Goal: Task Accomplishment & Management: Manage account settings

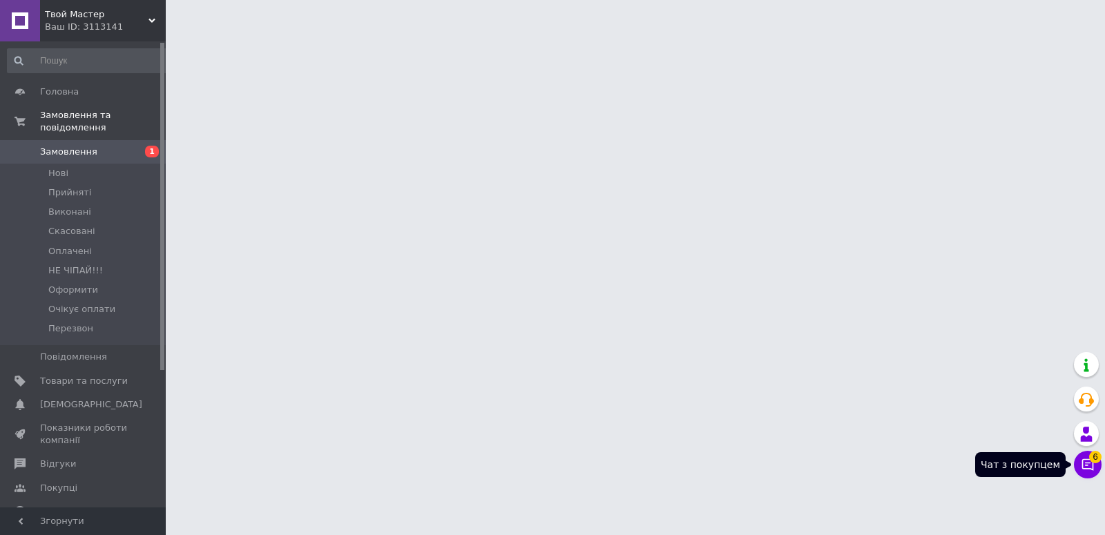
click at [1084, 454] on button "Чат з покупцем 6" at bounding box center [1088, 465] width 28 height 28
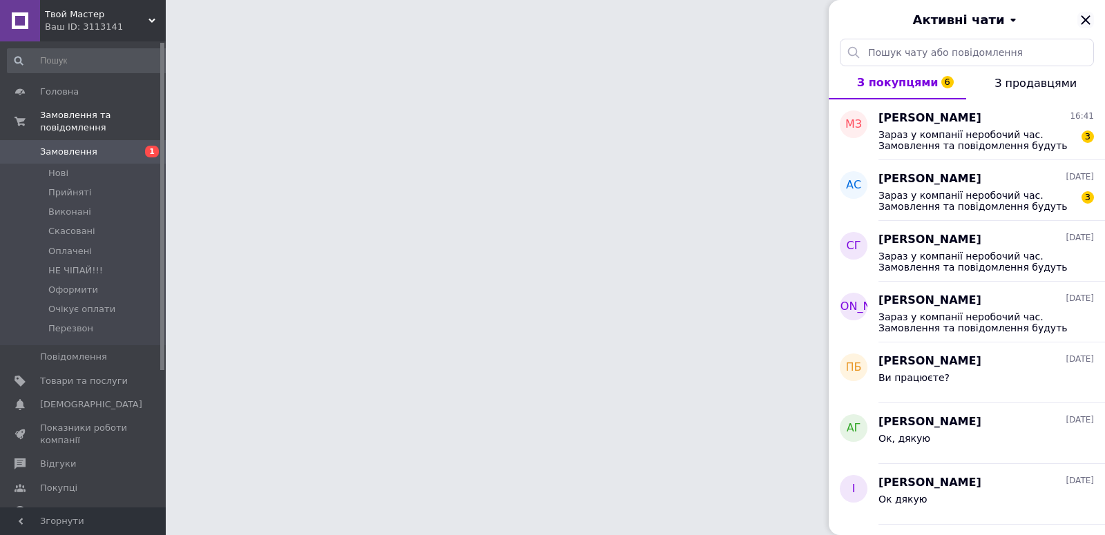
click at [1083, 16] on div "Активні чати" at bounding box center [966, 19] width 276 height 39
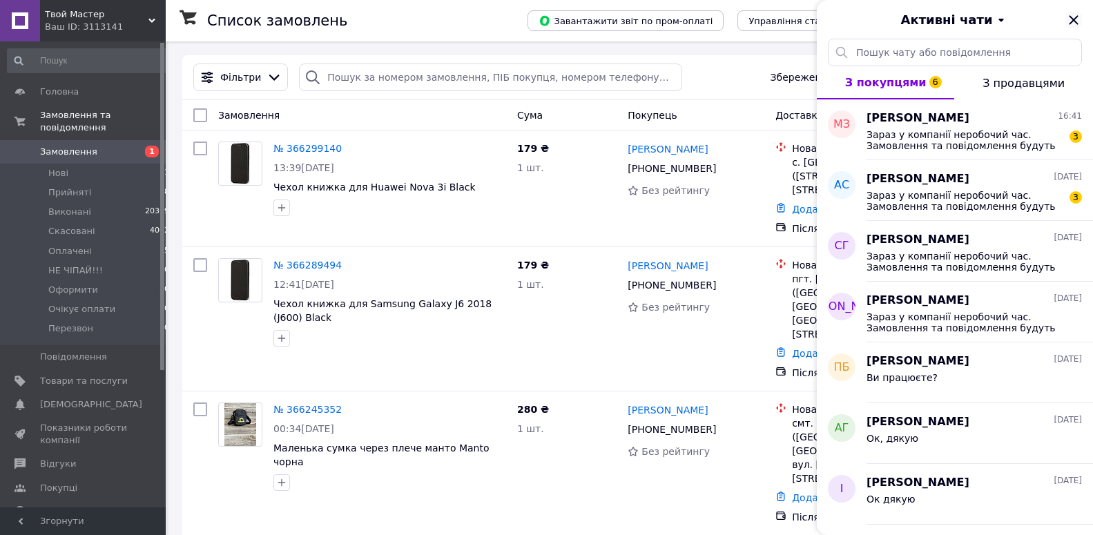
click at [1069, 23] on icon "Закрити" at bounding box center [1073, 20] width 17 height 17
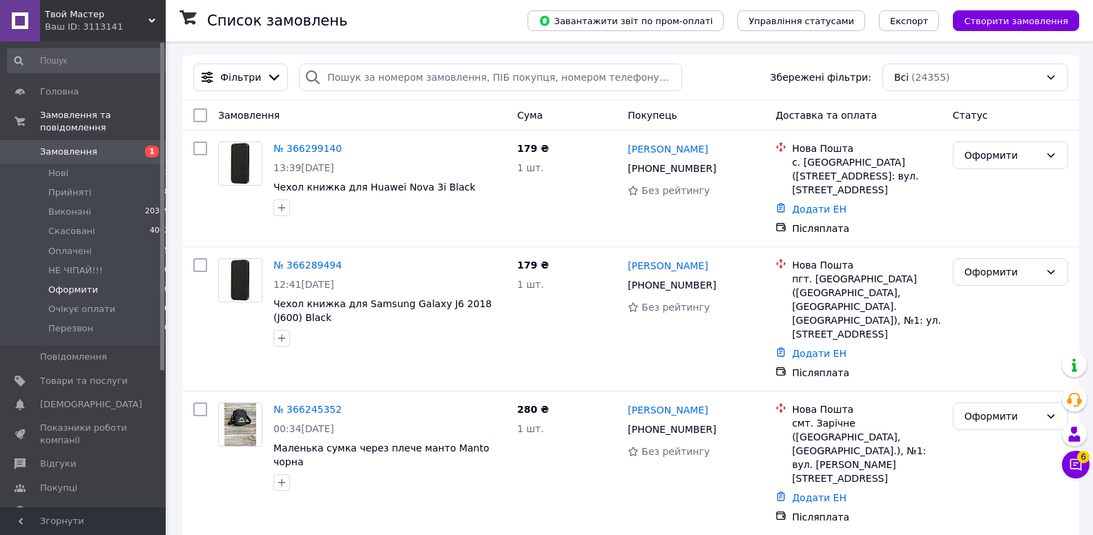
click at [96, 281] on li "Оформити 20" at bounding box center [88, 289] width 177 height 19
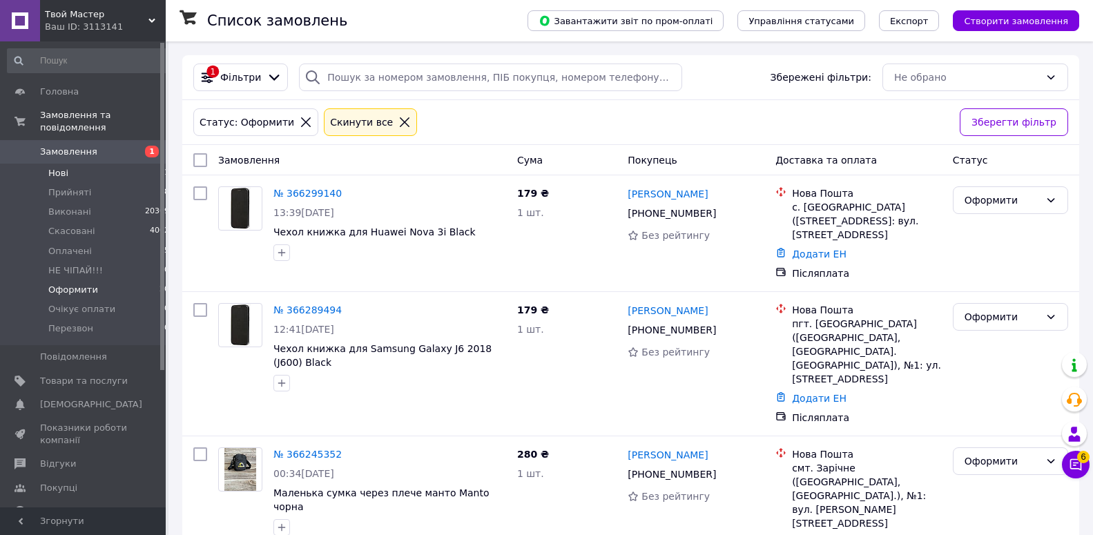
click at [90, 164] on li "Нові 1" at bounding box center [88, 173] width 177 height 19
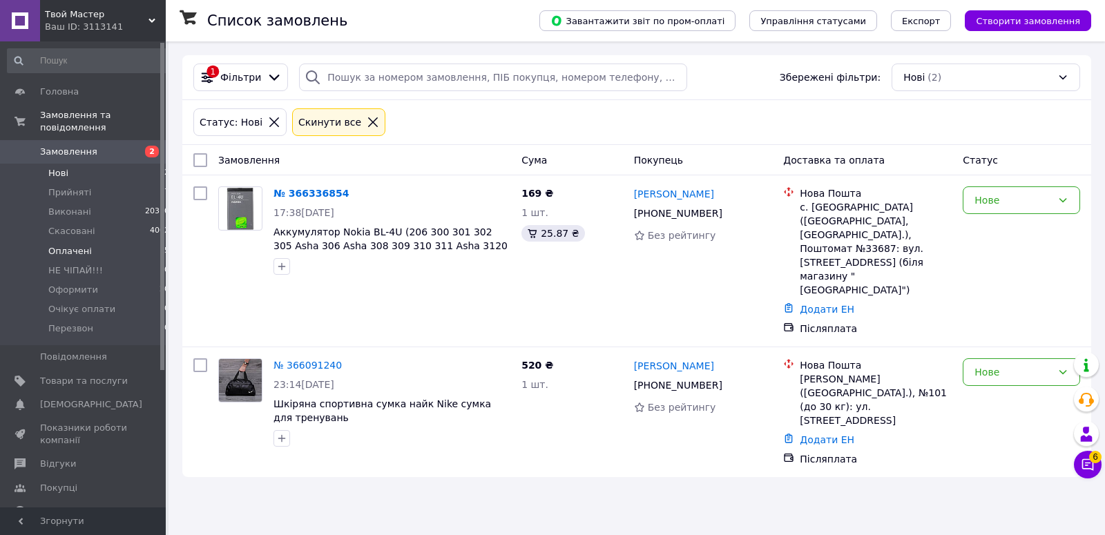
click at [84, 245] on span "Оплачені" at bounding box center [69, 251] width 43 height 12
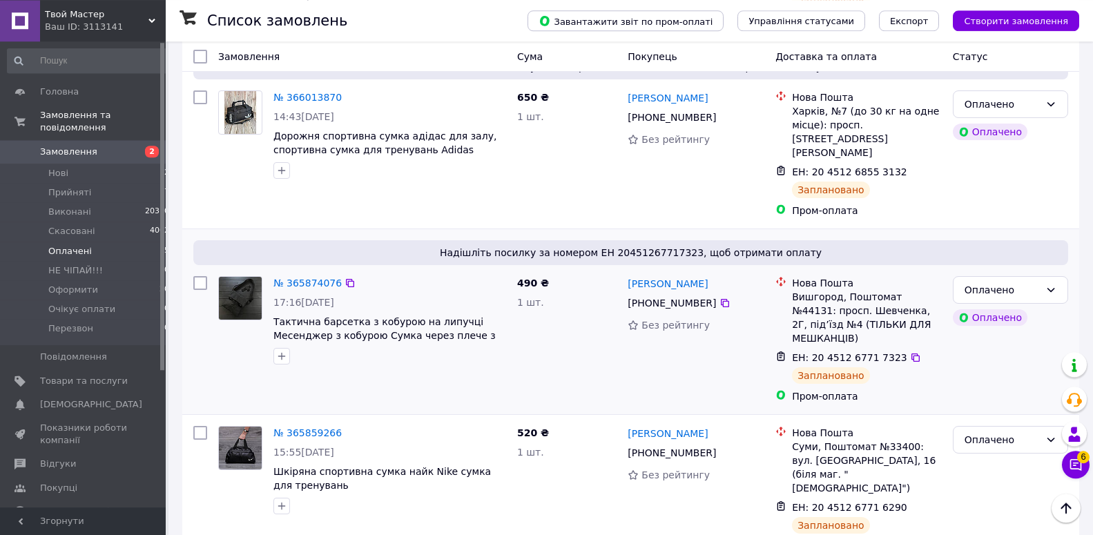
scroll to position [417, 0]
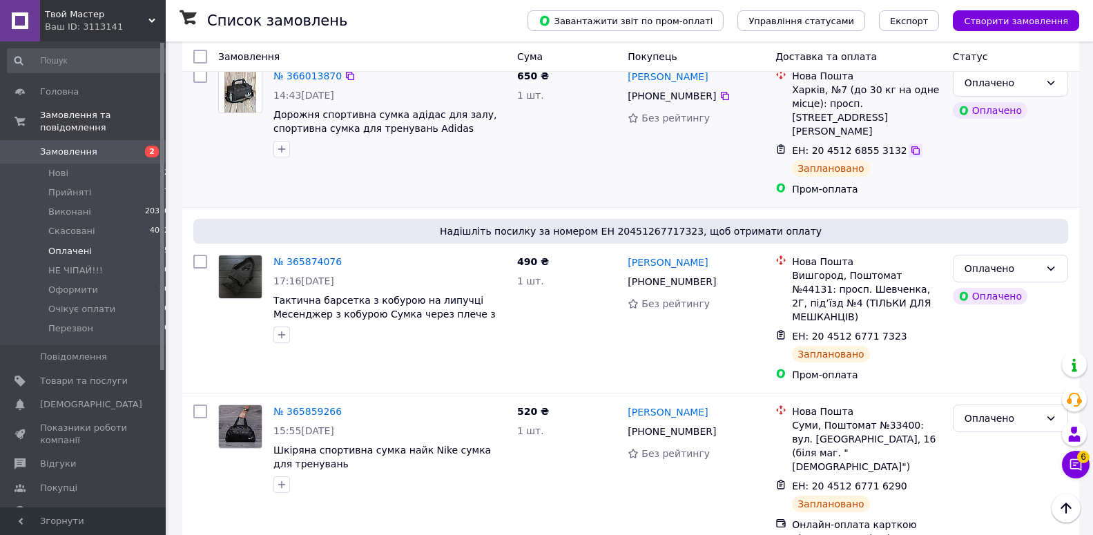
click at [910, 145] on icon at bounding box center [915, 150] width 11 height 11
